Goal: Task Accomplishment & Management: Manage account settings

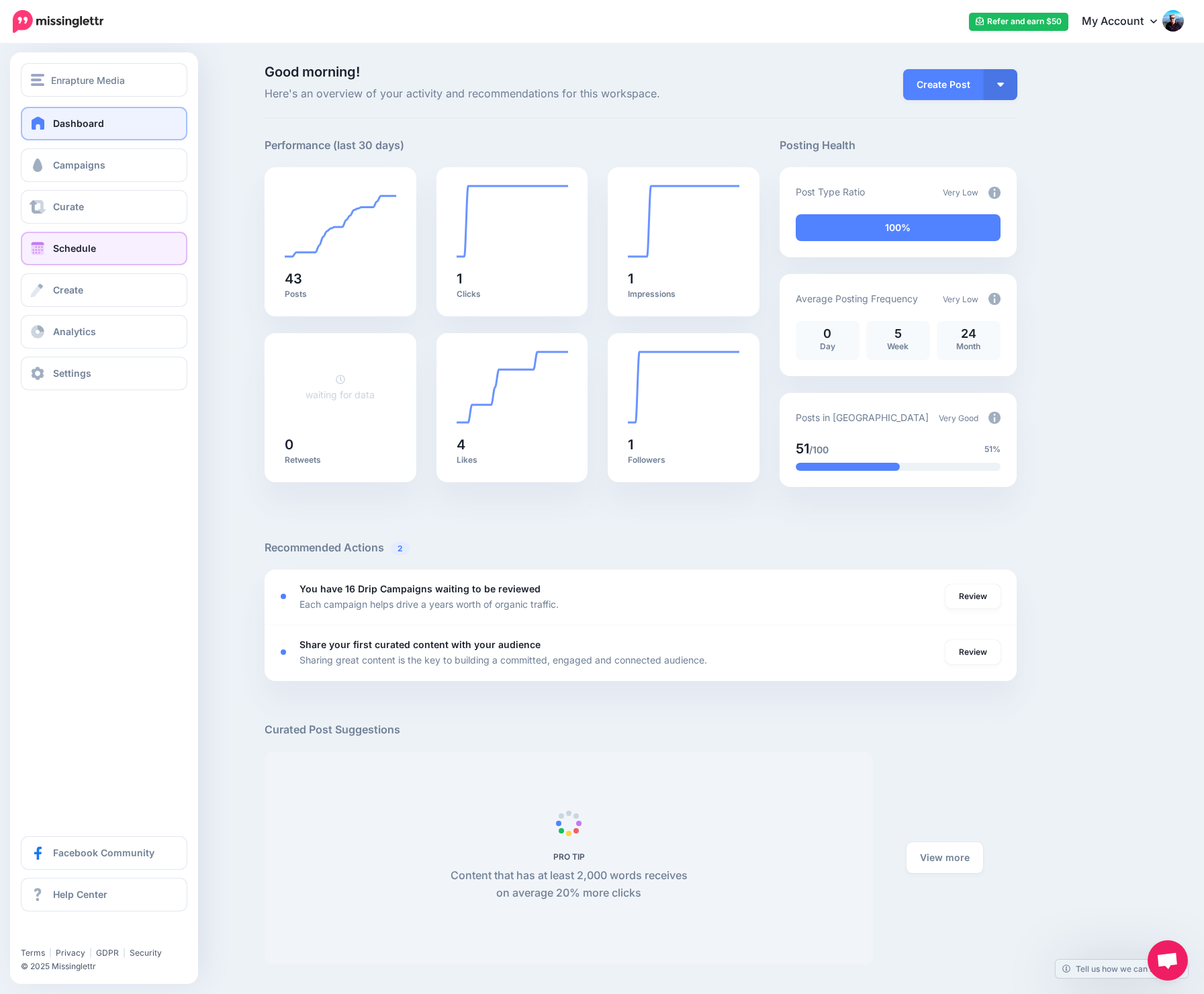
click at [97, 247] on link "Schedule" at bounding box center [104, 248] width 167 height 34
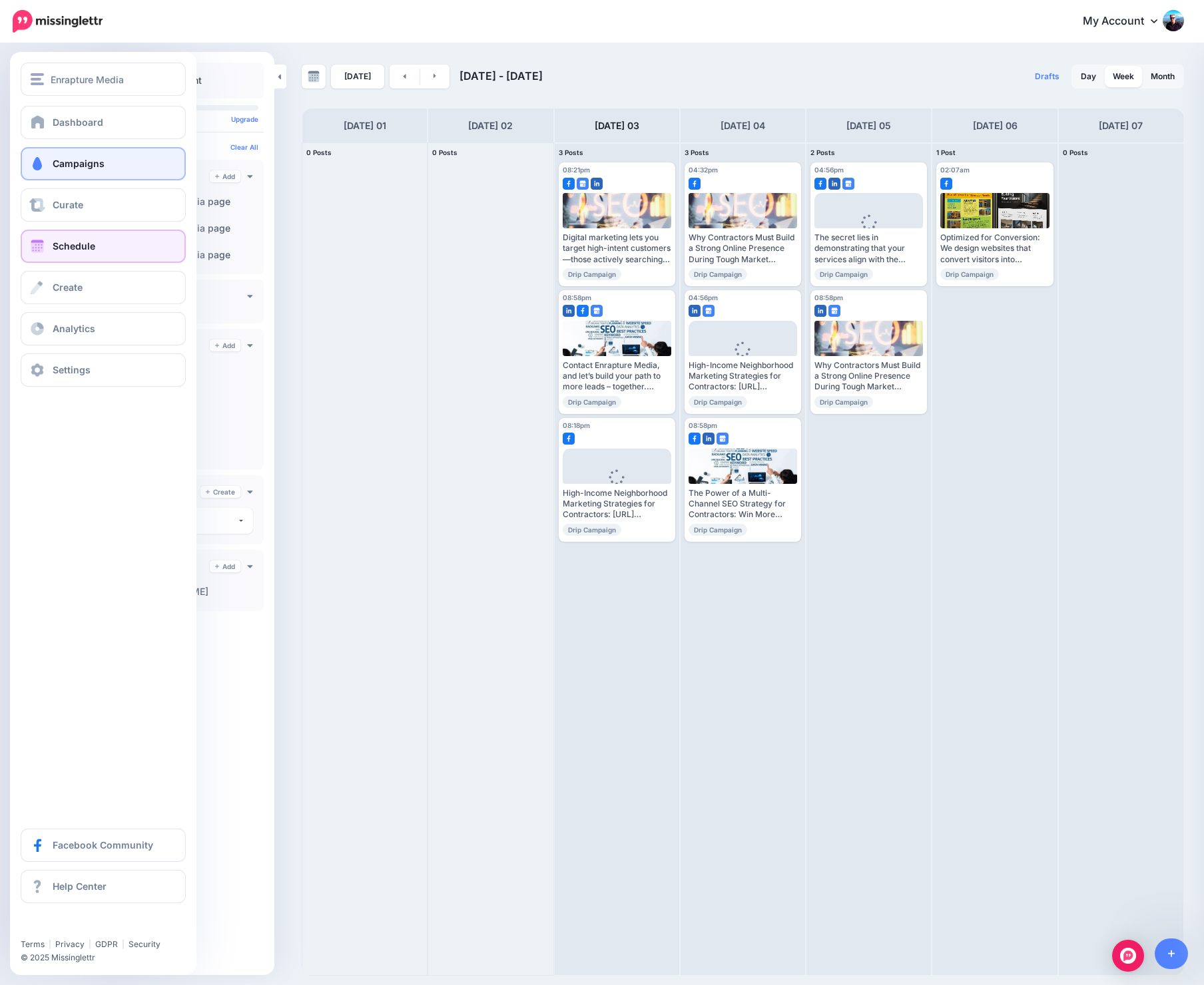
click at [50, 160] on link "Campaigns" at bounding box center [103, 164] width 165 height 34
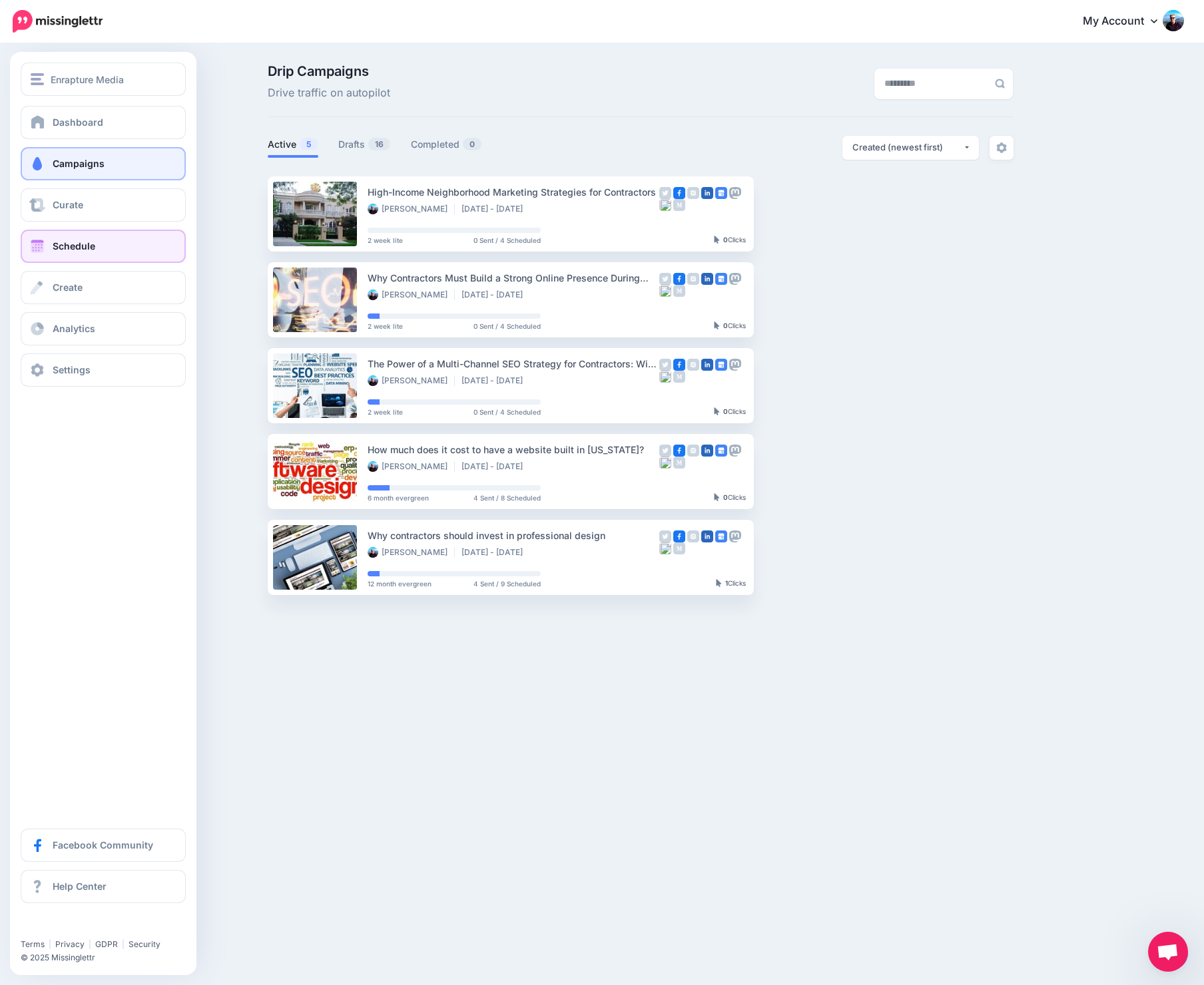
click at [50, 248] on link "Schedule" at bounding box center [103, 246] width 165 height 34
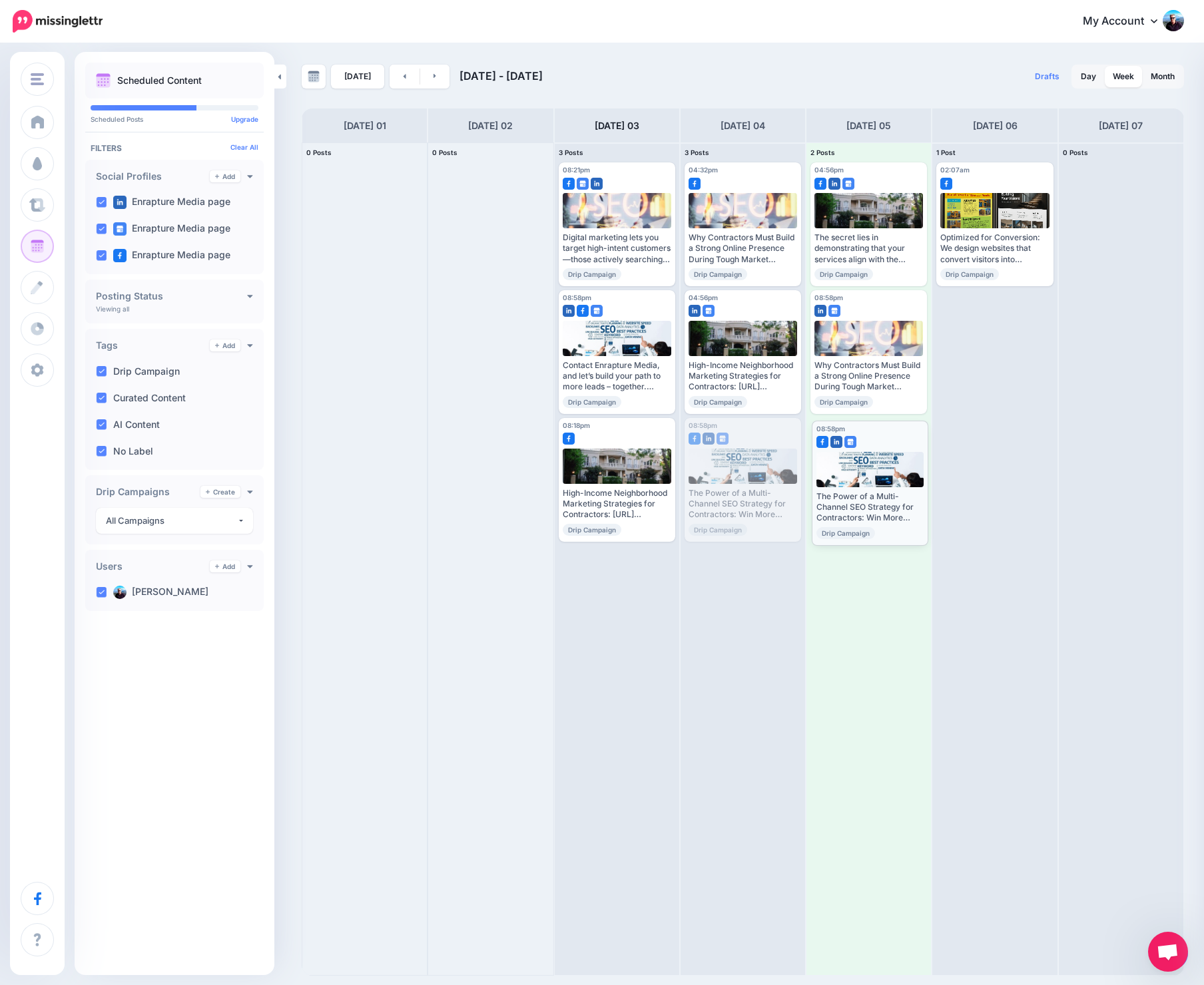
drag, startPoint x: 748, startPoint y: 430, endPoint x: 875, endPoint y: 433, distance: 127.0
click at [875, 433] on body "My Account Dashboard My Account Billing Logout" at bounding box center [602, 492] width 1204 height 985
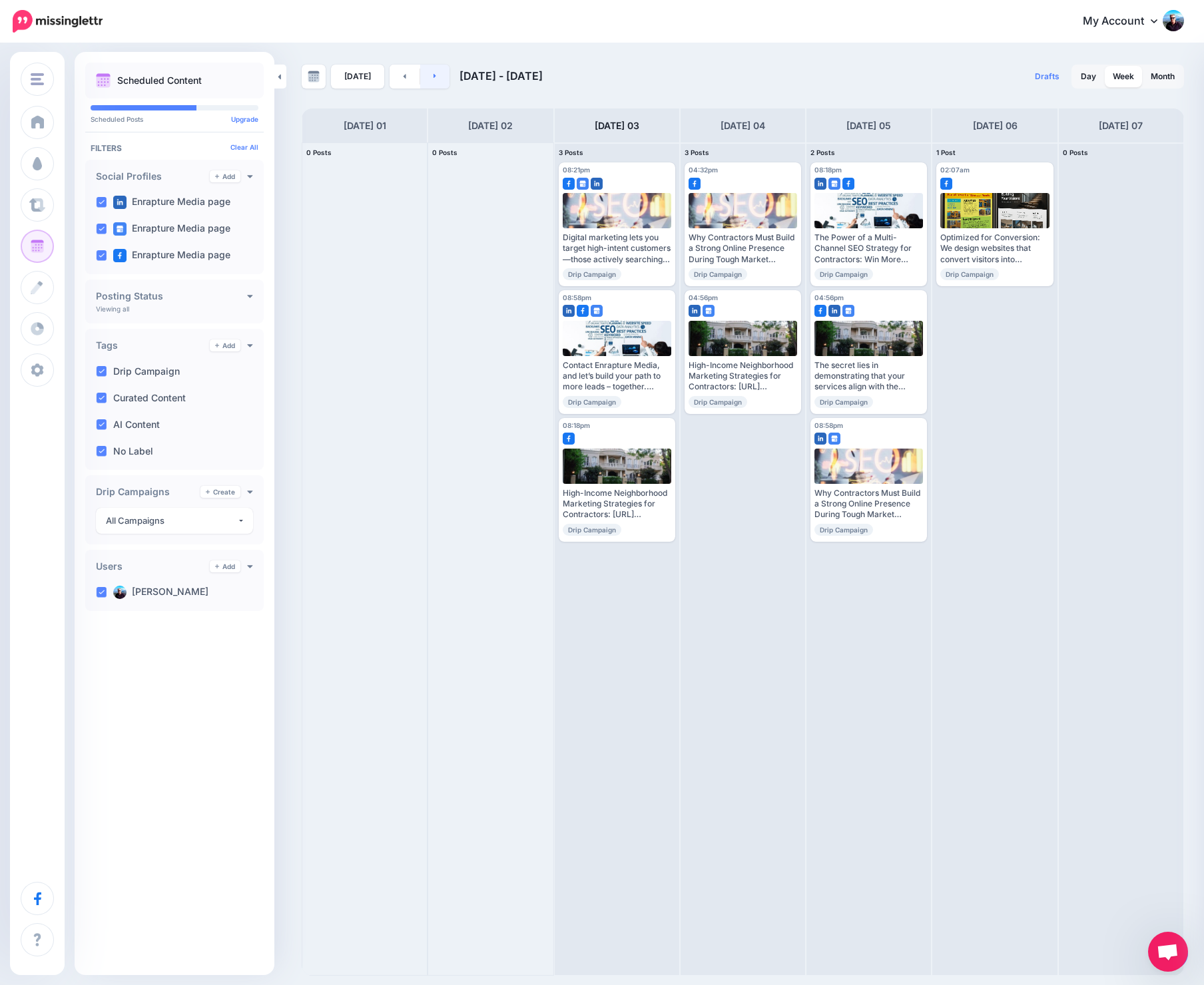
click at [429, 75] on link at bounding box center [435, 76] width 30 height 24
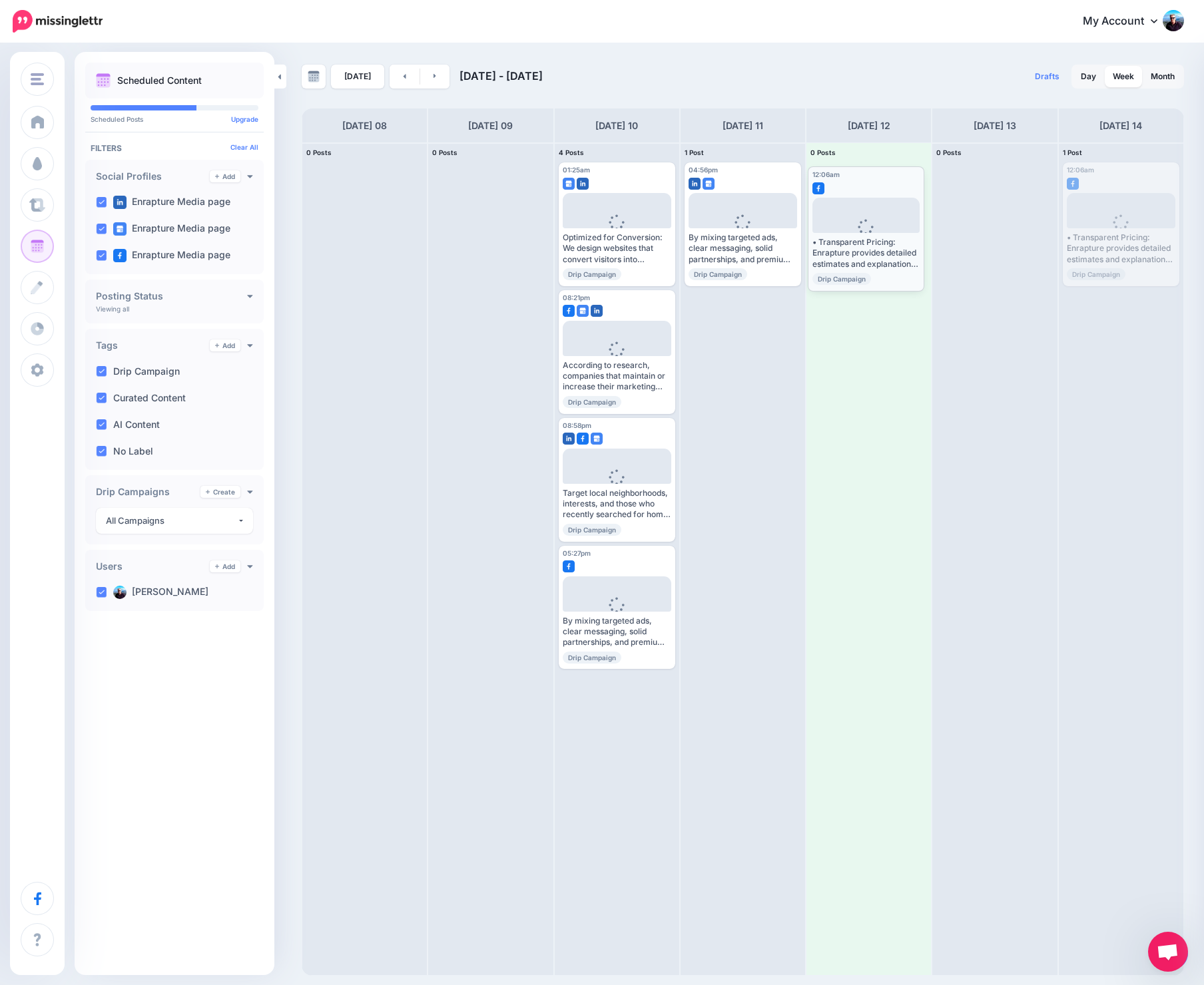
drag, startPoint x: 1124, startPoint y: 175, endPoint x: 869, endPoint y: 180, distance: 255.0
click at [869, 180] on body "My Account Dashboard My Account Billing Logout" at bounding box center [602, 492] width 1204 height 985
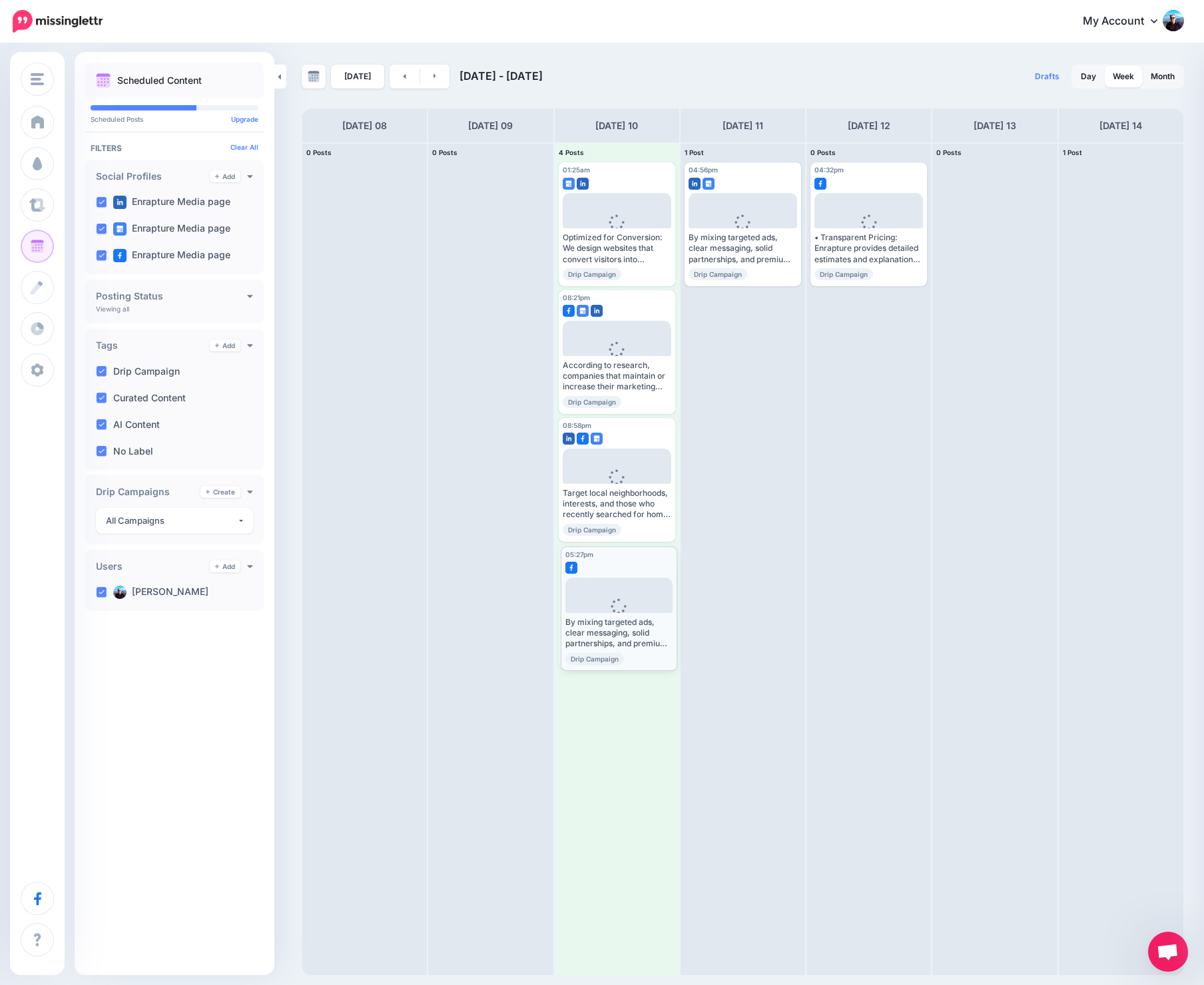
click at [613, 558] on body "My Account Dashboard My Account Billing Logout" at bounding box center [602, 492] width 1204 height 985
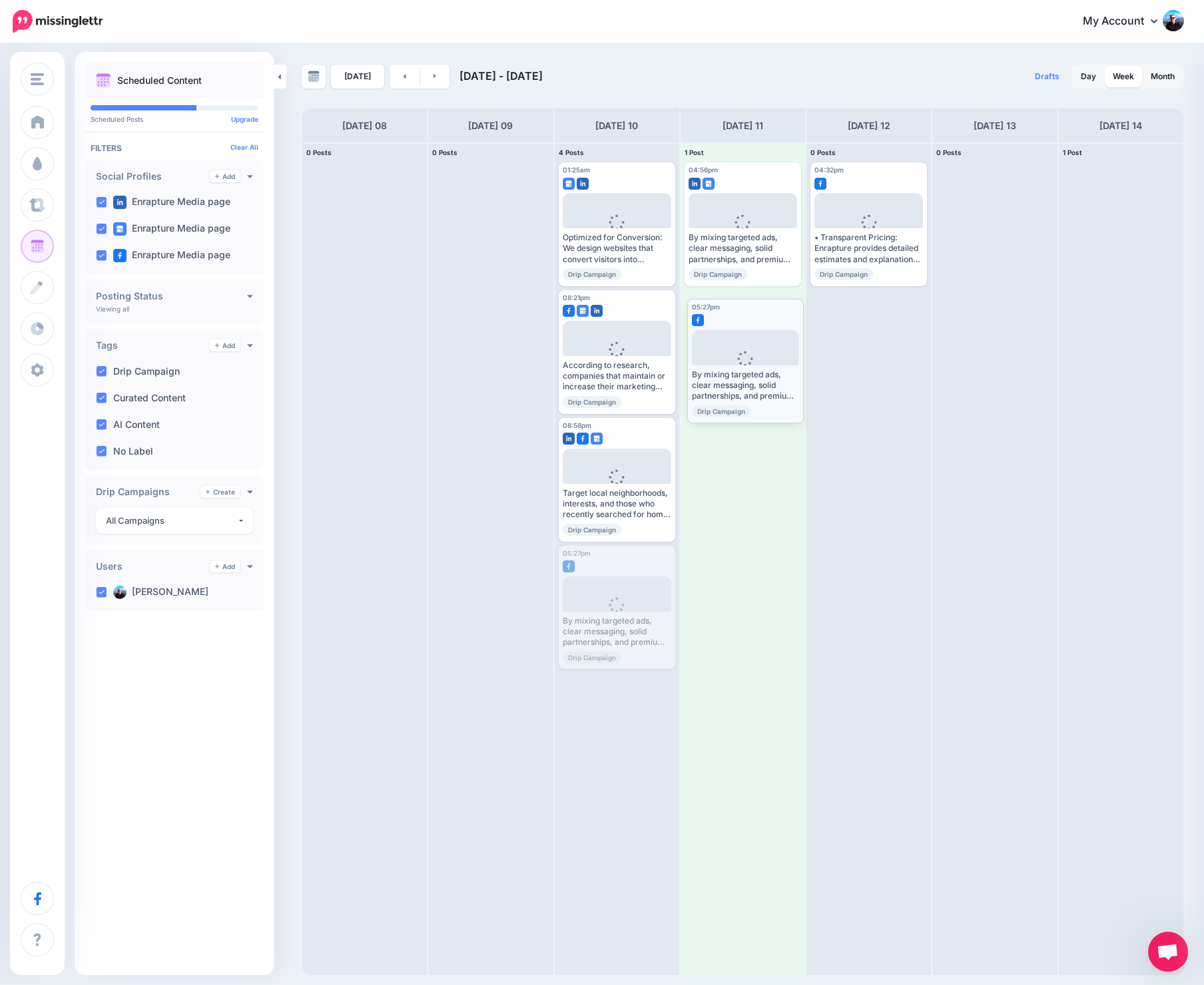
drag, startPoint x: 622, startPoint y: 556, endPoint x: 750, endPoint y: 310, distance: 277.3
click at [750, 310] on body "My Account Dashboard My Account Billing Logout" at bounding box center [602, 492] width 1204 height 985
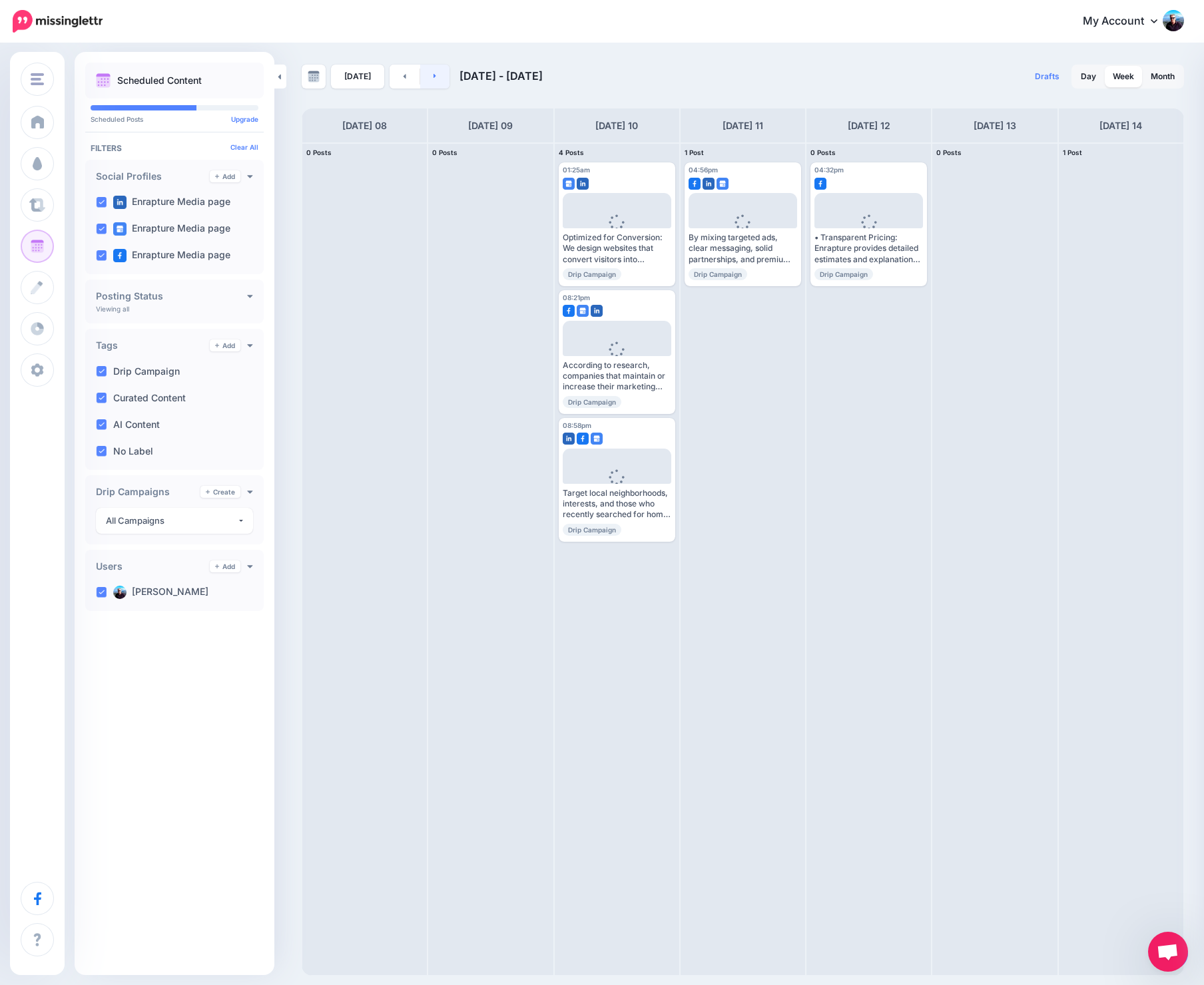
click at [436, 76] on link at bounding box center [435, 76] width 30 height 24
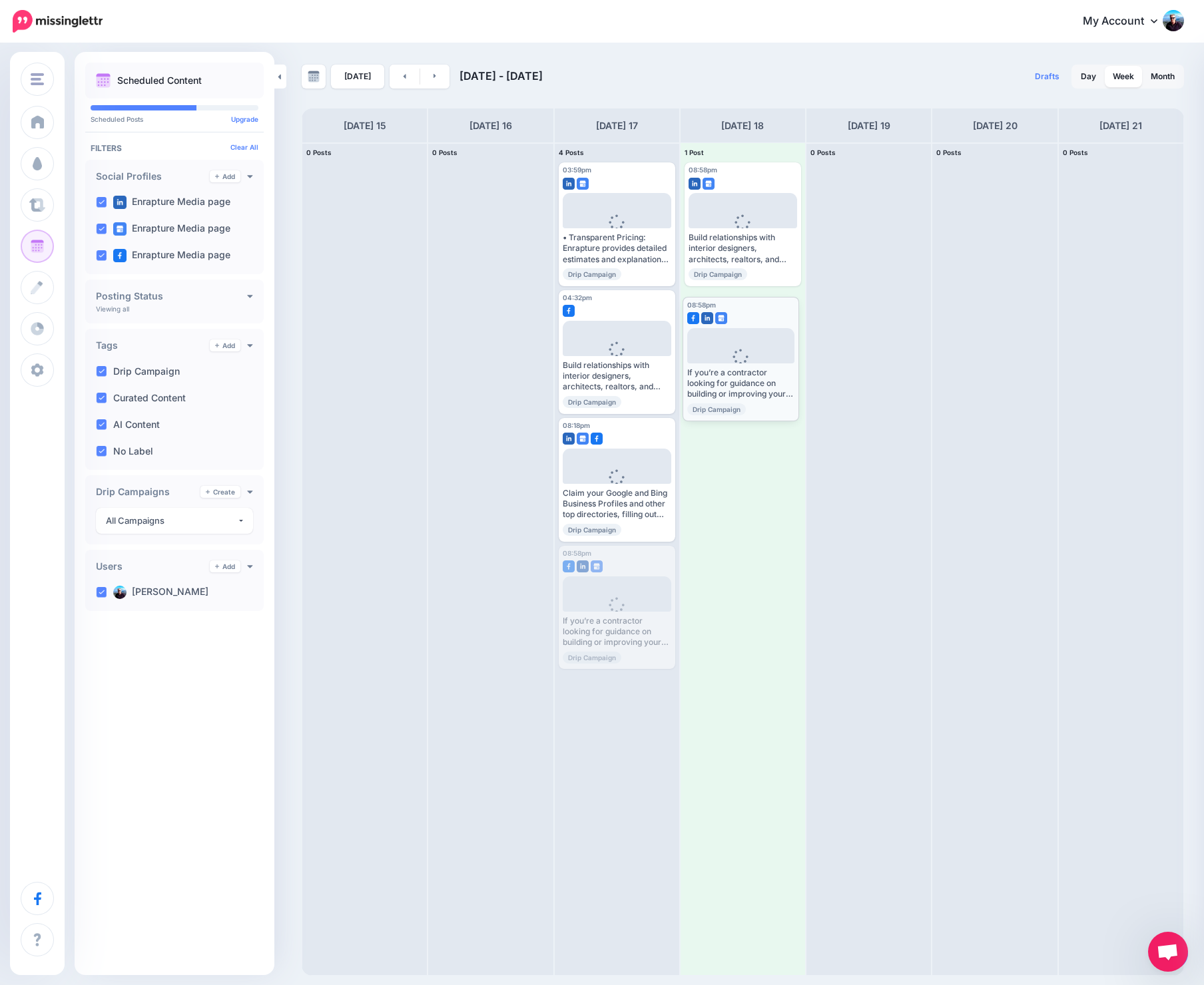
drag, startPoint x: 630, startPoint y: 556, endPoint x: 754, endPoint y: 307, distance: 278.2
click at [754, 307] on body "My Account Dashboard My Account Billing Logout" at bounding box center [602, 492] width 1204 height 985
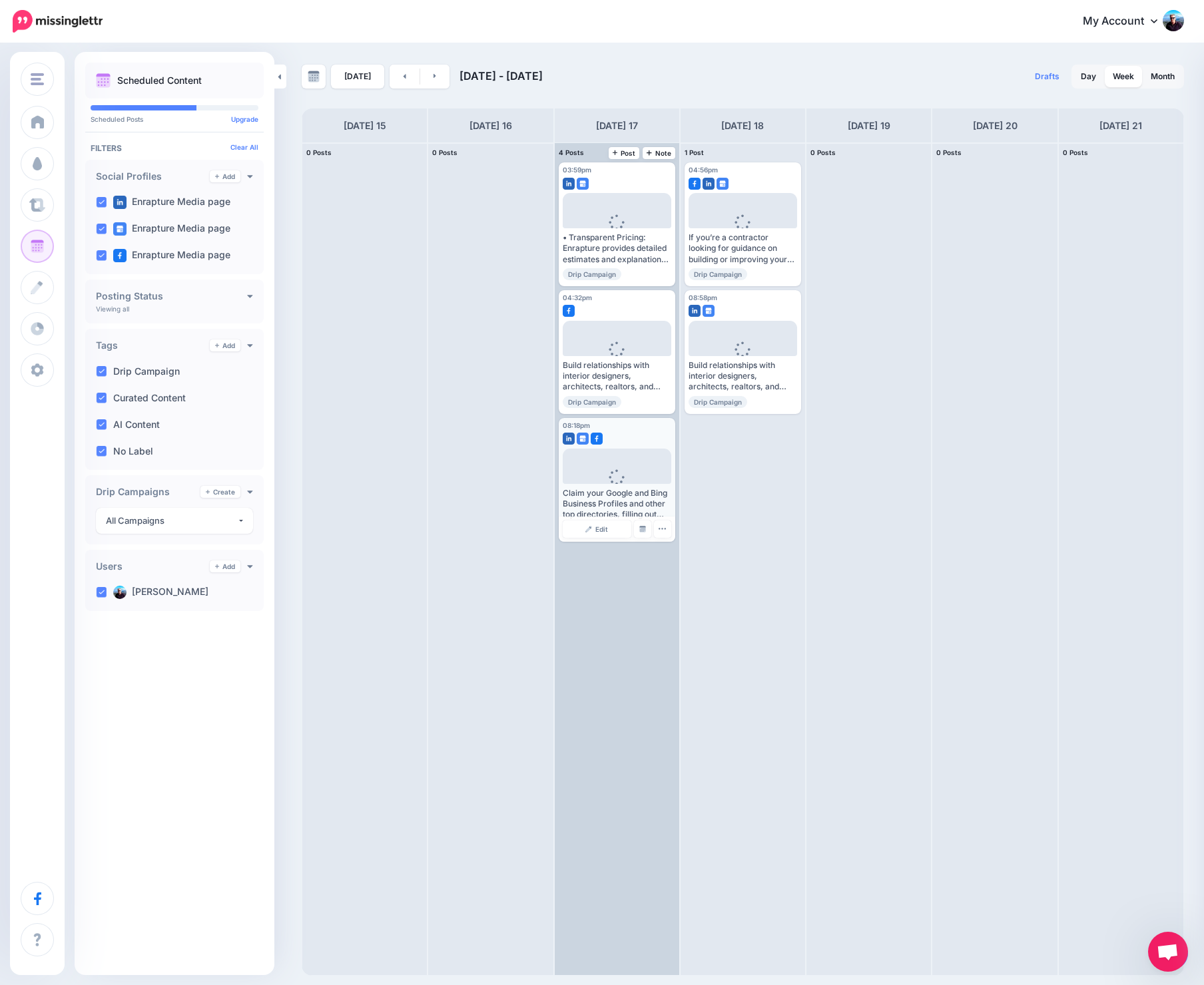
drag, startPoint x: 631, startPoint y: 430, endPoint x: 616, endPoint y: 436, distance: 16.2
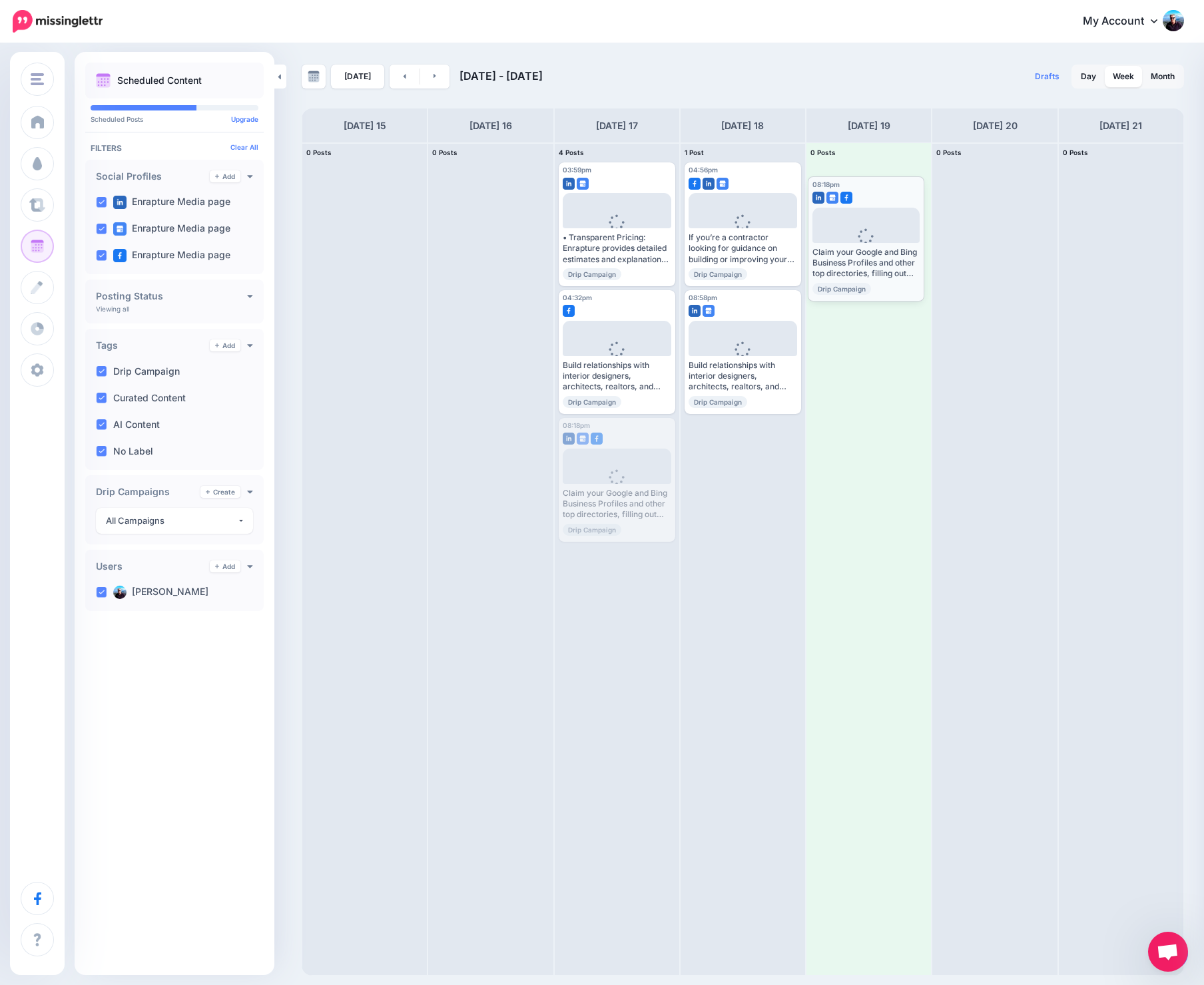
drag, startPoint x: 616, startPoint y: 436, endPoint x: 865, endPoint y: 194, distance: 347.2
click at [865, 194] on body "My Account Dashboard My Account Billing Logout" at bounding box center [602, 492] width 1204 height 985
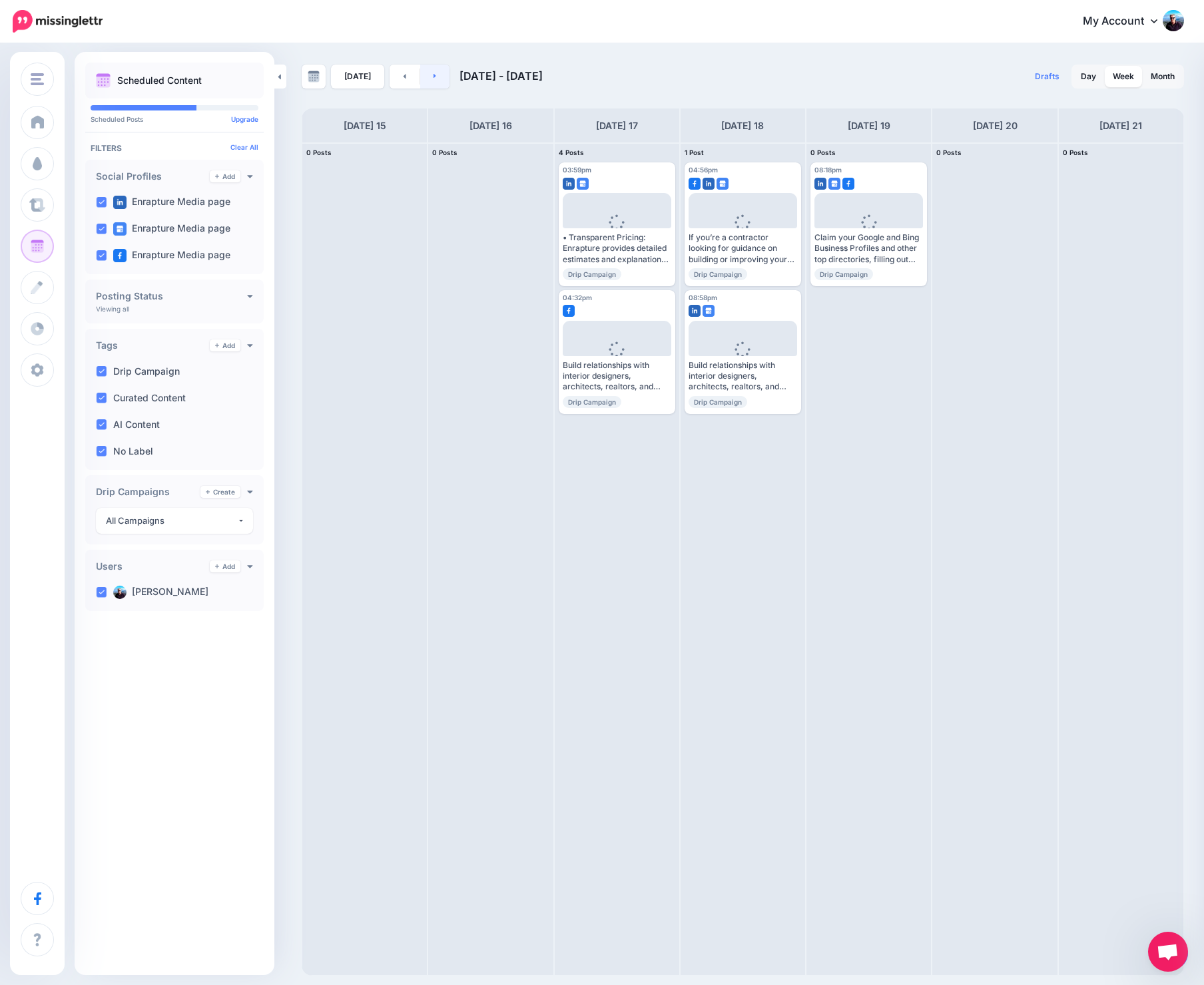
click at [427, 82] on link at bounding box center [435, 76] width 30 height 24
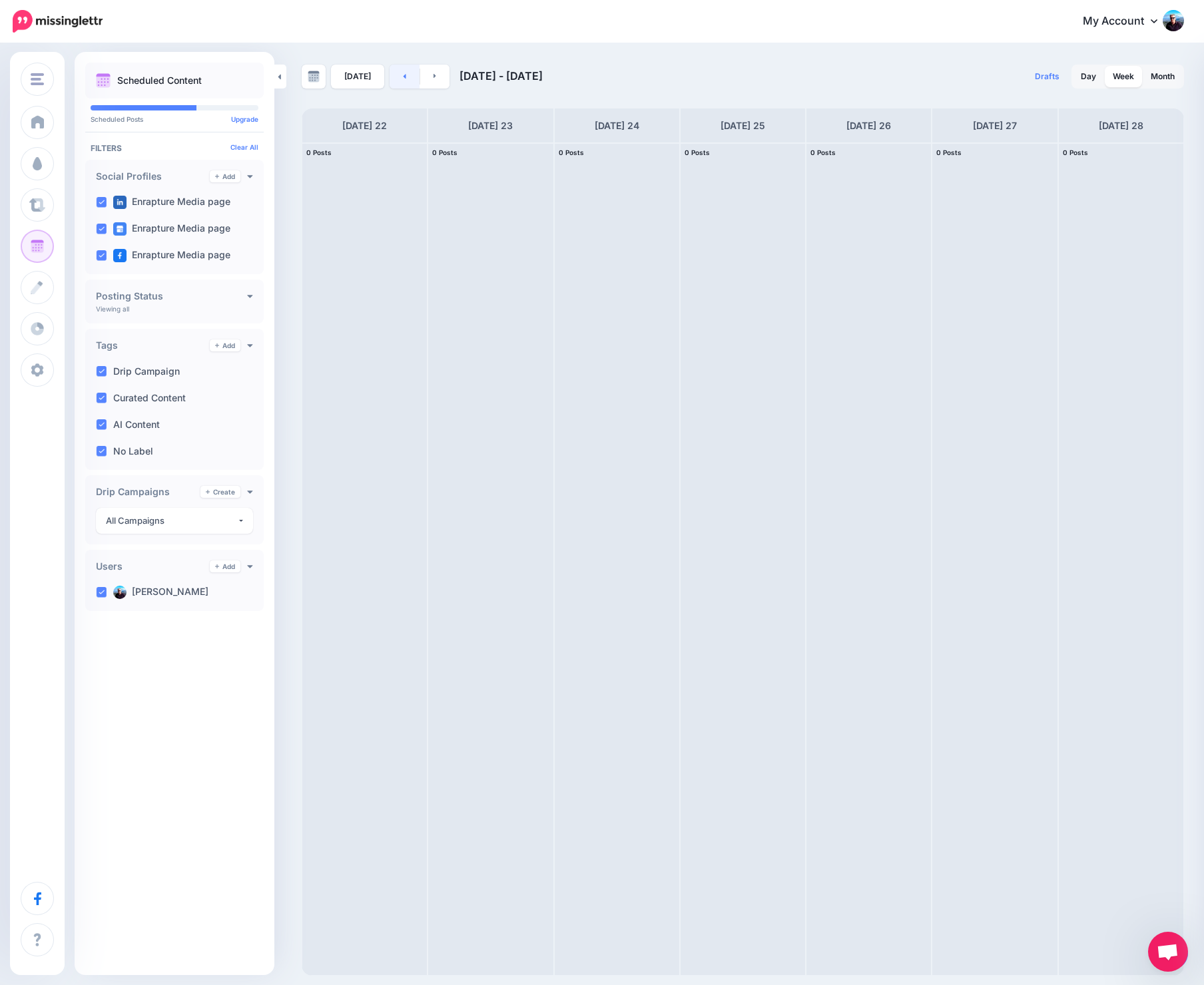
click at [404, 77] on icon at bounding box center [405, 76] width 3 height 4
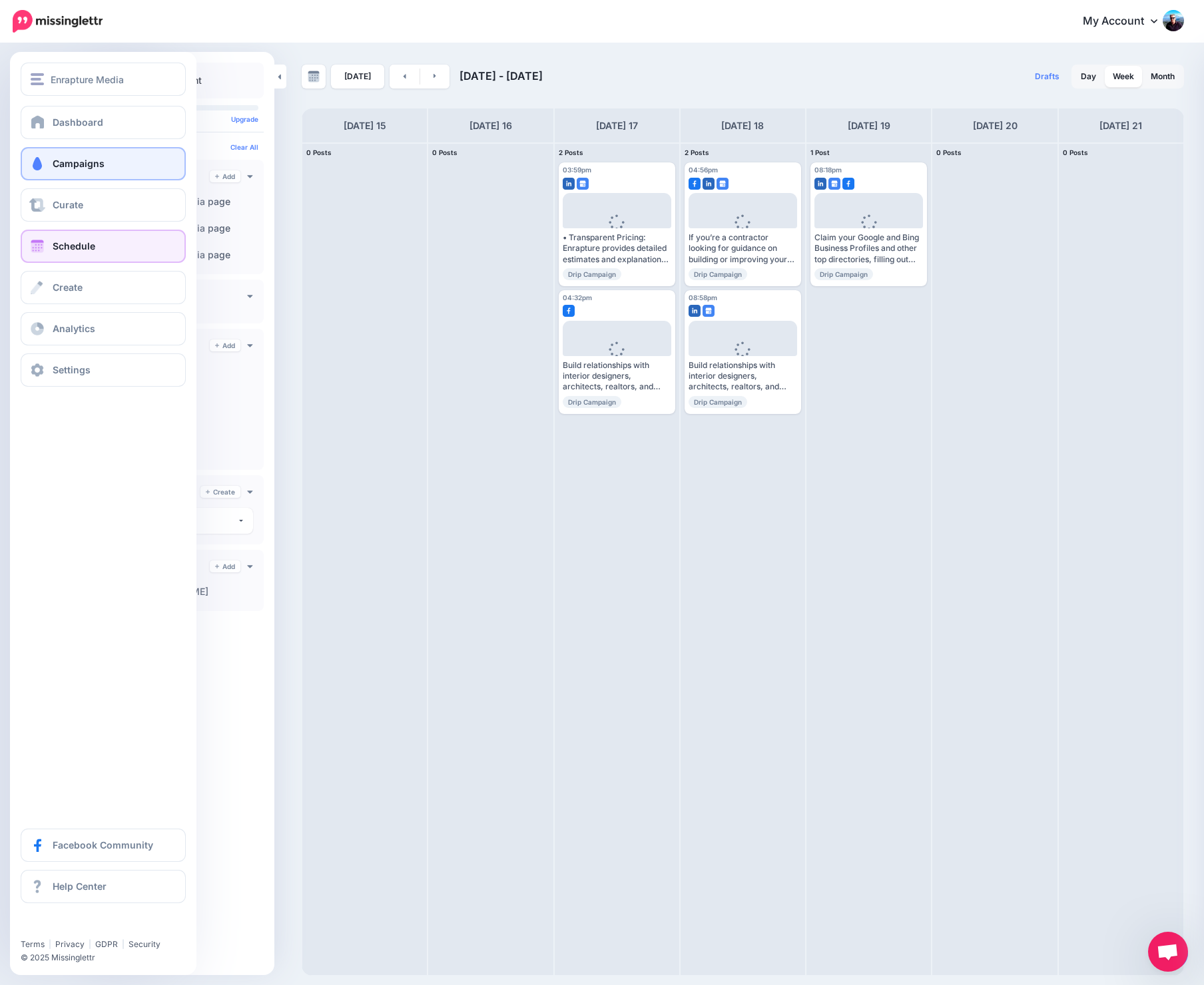
click at [63, 161] on span "Campaigns" at bounding box center [78, 163] width 52 height 11
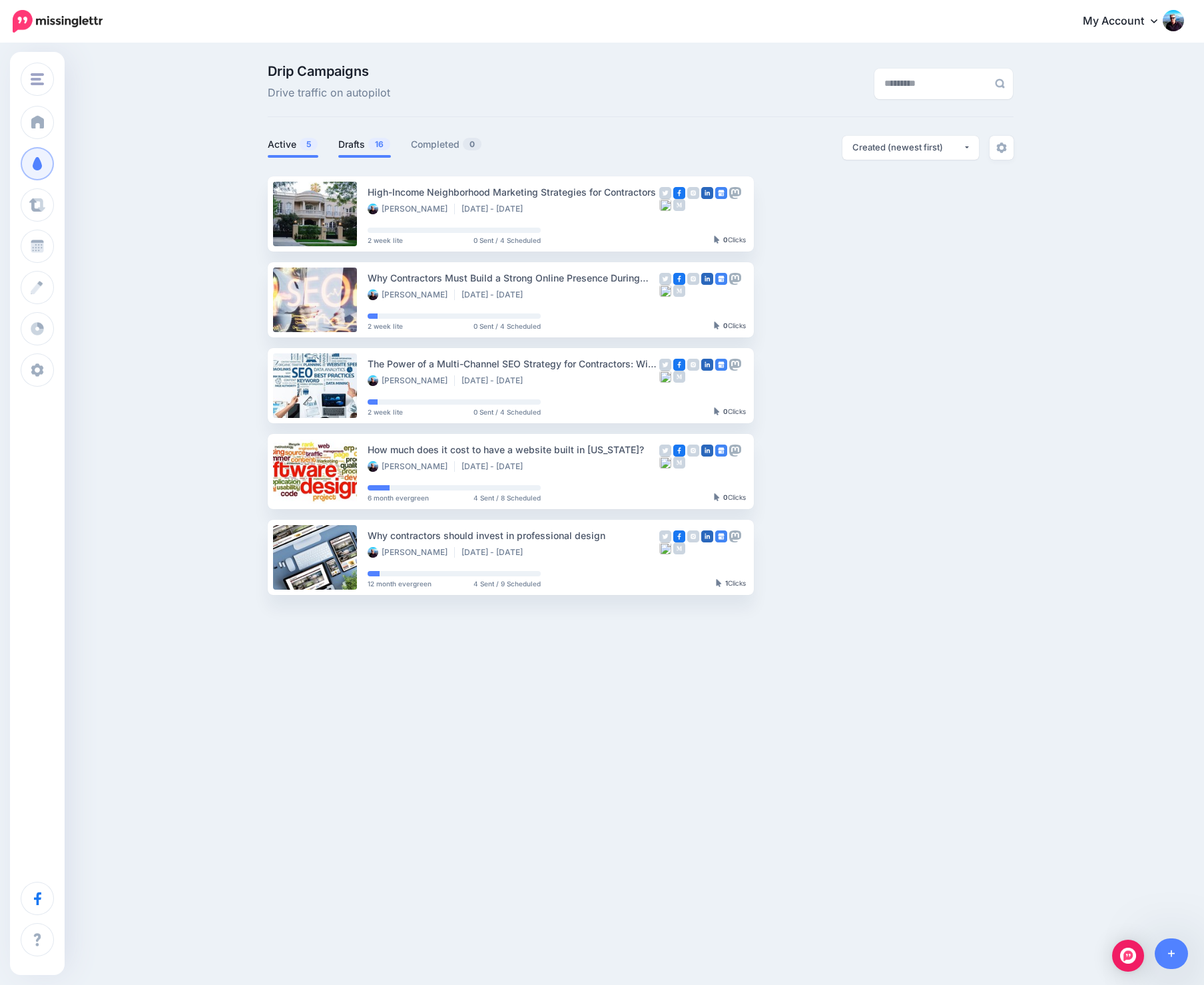
click at [344, 145] on link "Drafts 16" at bounding box center [365, 145] width 53 height 16
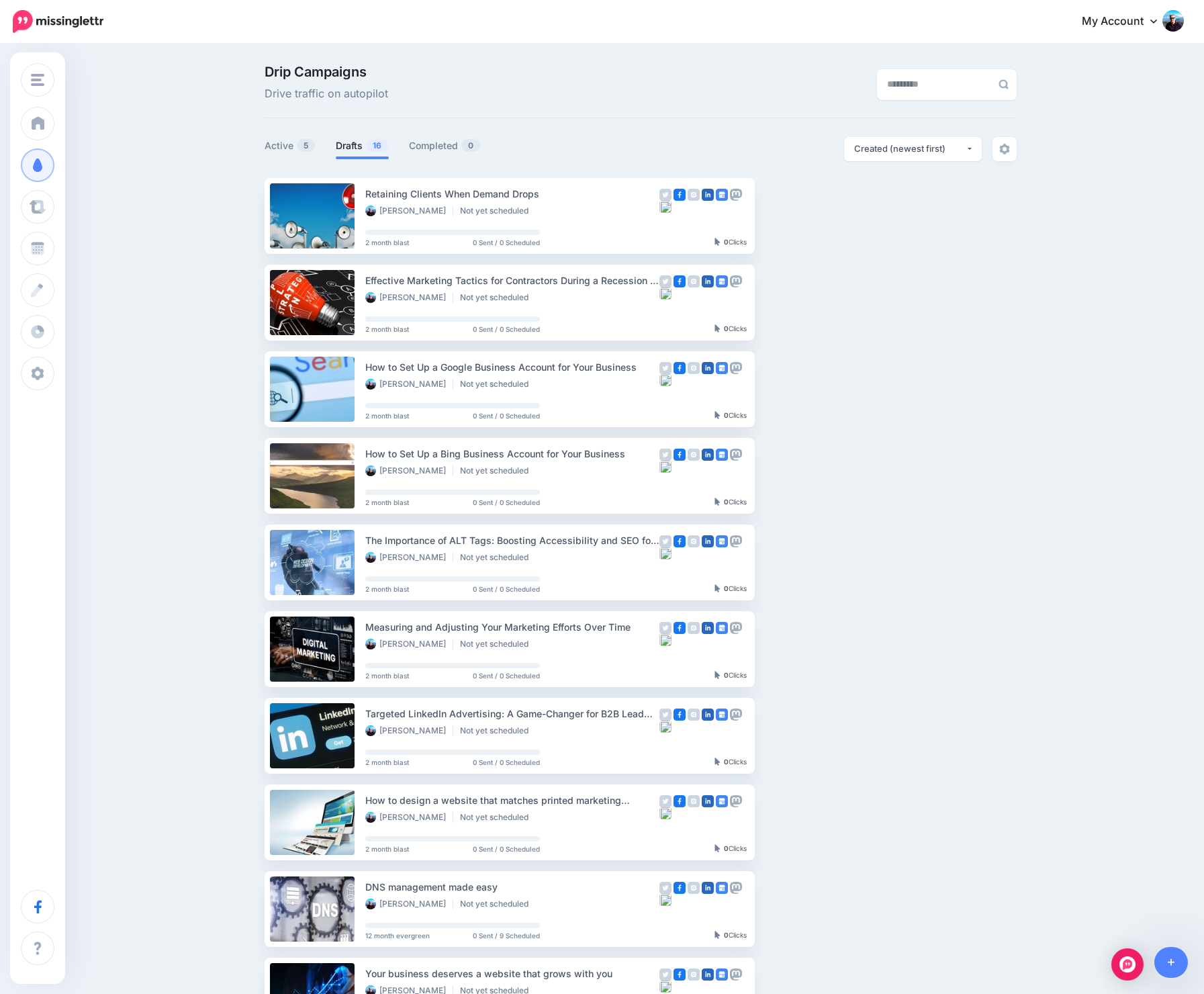
click at [124, 310] on div "Drip Campaigns Drive traffic on autopilot Active 5 16 0" at bounding box center [602, 616] width 1204 height 1144
click at [956, 235] on ul "Retaining Clients When Demand Drops [PERSON_NAME] Not yet scheduled 2 month bla…" at bounding box center [641, 636] width 752 height 916
click at [226, 111] on div "Drip Campaigns Drive traffic on autopilot Active 5 16 0" at bounding box center [602, 616] width 1204 height 1144
click at [144, 314] on div "Drip Campaigns Drive traffic on autopilot Active 5 16 0" at bounding box center [602, 616] width 1204 height 1144
